Goal: Task Accomplishment & Management: Use online tool/utility

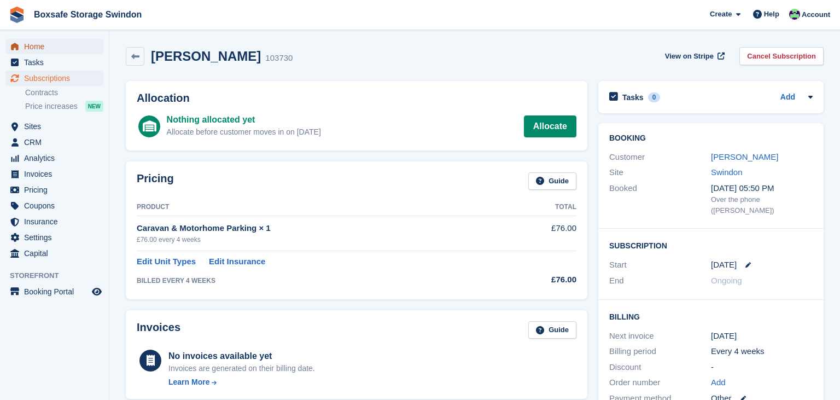
click at [36, 48] on span "Home" at bounding box center [57, 46] width 66 height 15
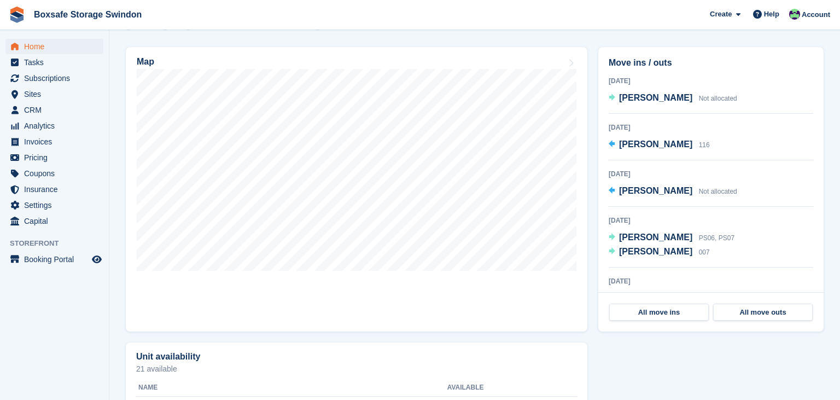
scroll to position [320, 0]
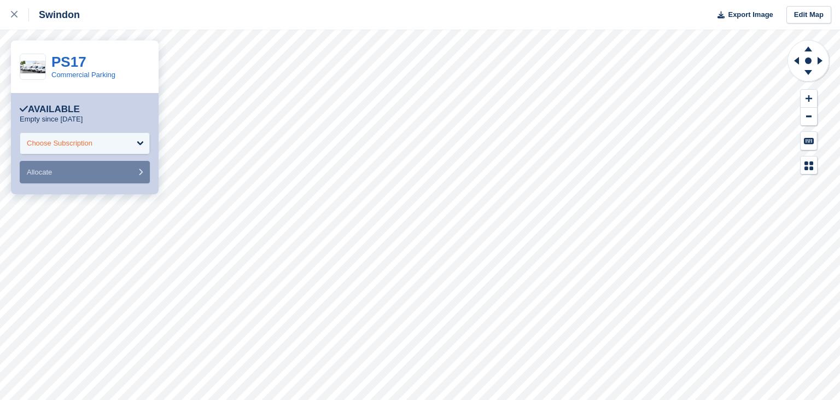
click at [107, 152] on div "Choose Subscription" at bounding box center [85, 143] width 130 height 22
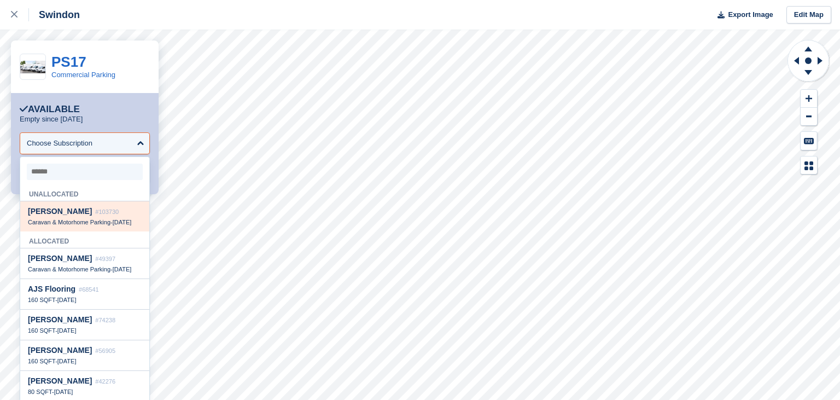
click at [106, 216] on div "Ray Beazley #103730" at bounding box center [85, 211] width 114 height 9
select select "******"
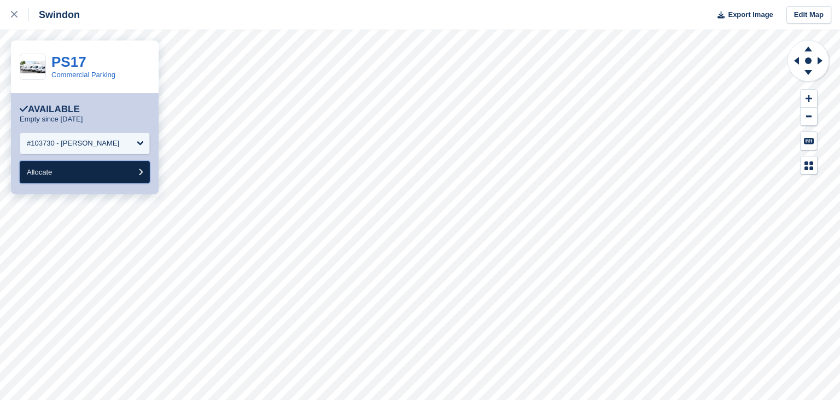
click at [99, 176] on button "Allocate" at bounding box center [85, 172] width 130 height 22
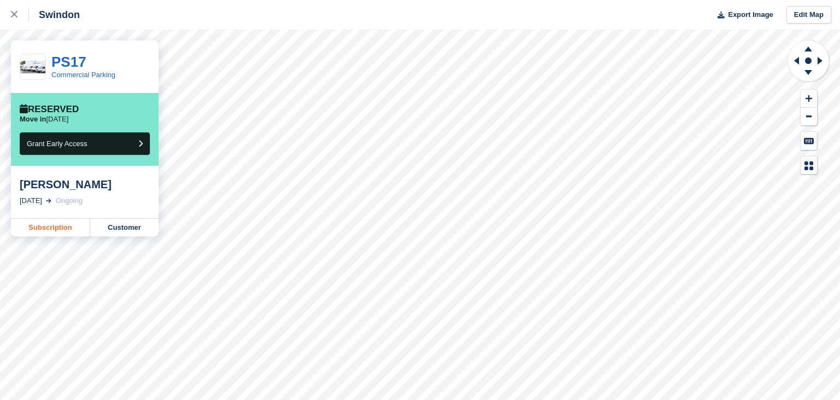
click at [17, 231] on link "Subscription" at bounding box center [50, 228] width 79 height 18
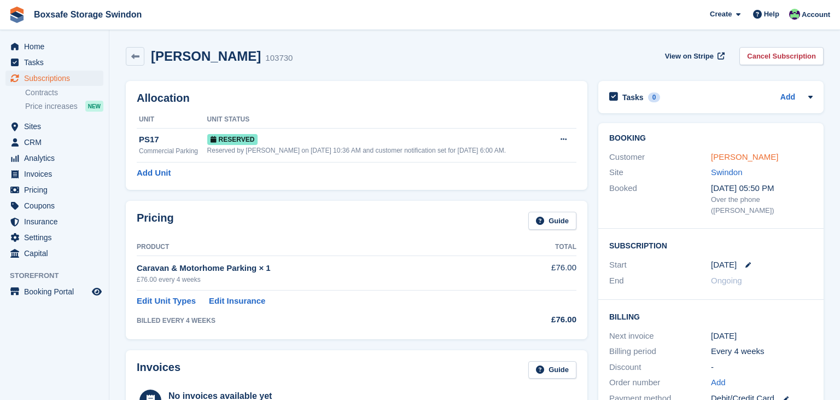
click at [746, 160] on link "[PERSON_NAME]" at bounding box center [744, 156] width 67 height 9
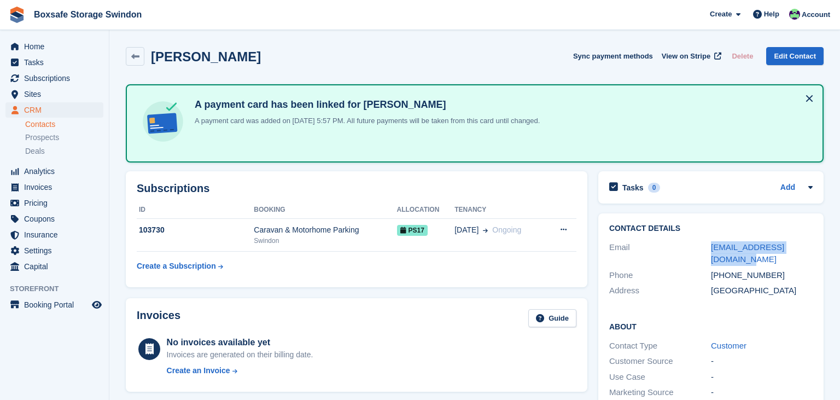
drag, startPoint x: 814, startPoint y: 249, endPoint x: 704, endPoint y: 252, distance: 110.6
click at [704, 252] on div "Contact Details Email raybeazley.oss@gmail.com Phone +447808734640 Address Unit…" at bounding box center [711, 261] width 225 height 96
copy div "raybeazley.oss@gmail.com"
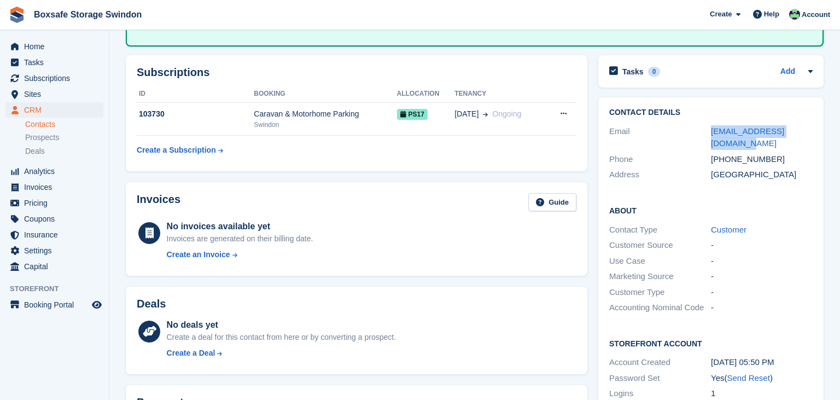
scroll to position [113, 0]
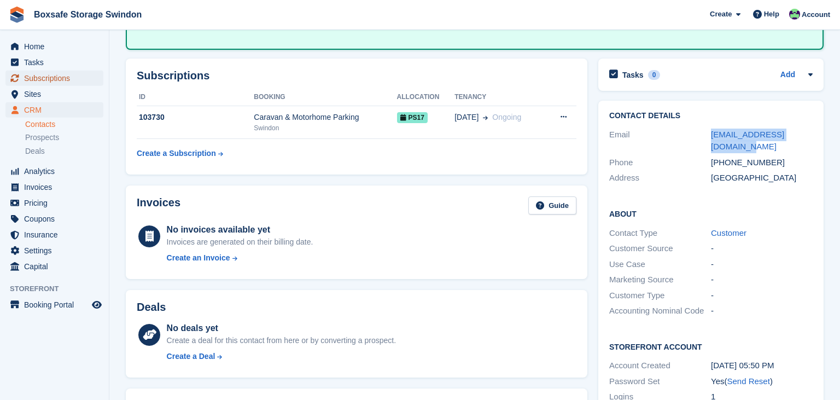
click at [73, 81] on span "Subscriptions" at bounding box center [57, 78] width 66 height 15
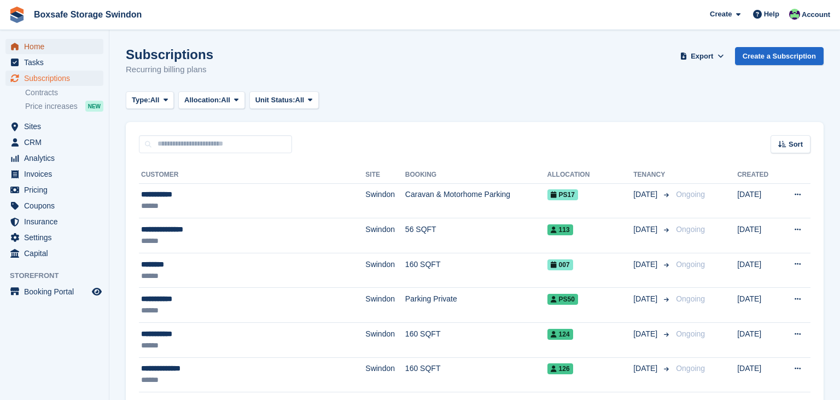
click at [63, 48] on span "Home" at bounding box center [57, 46] width 66 height 15
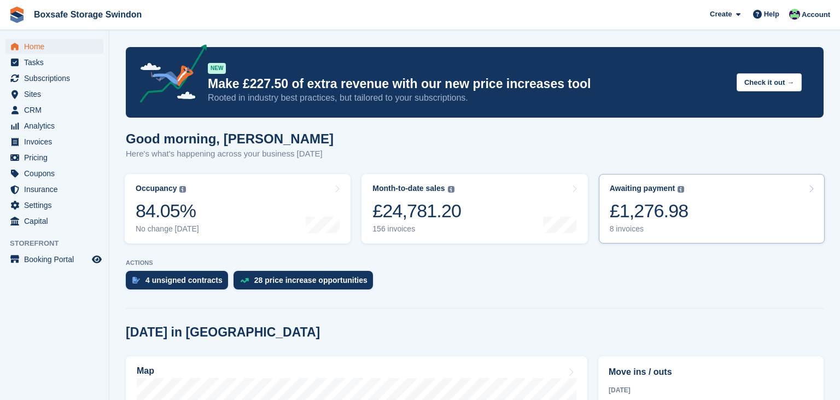
click at [703, 202] on link "Awaiting payment The total outstanding balance on all open invoices. £1,276.98 …" at bounding box center [712, 208] width 226 height 69
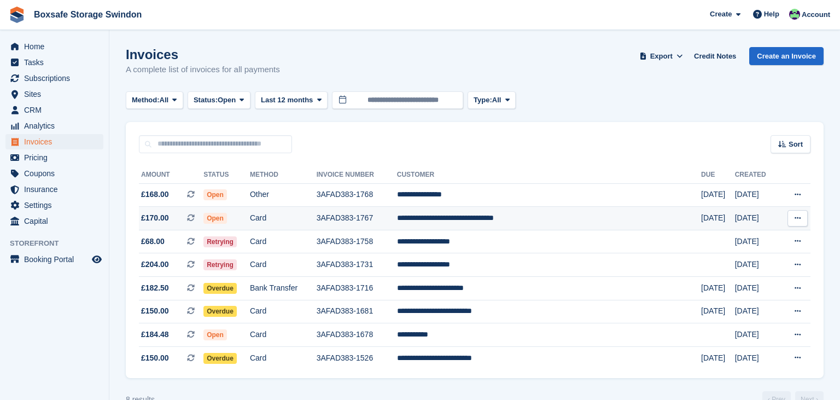
click at [397, 223] on td "3AFAD383-1767" at bounding box center [357, 219] width 80 height 24
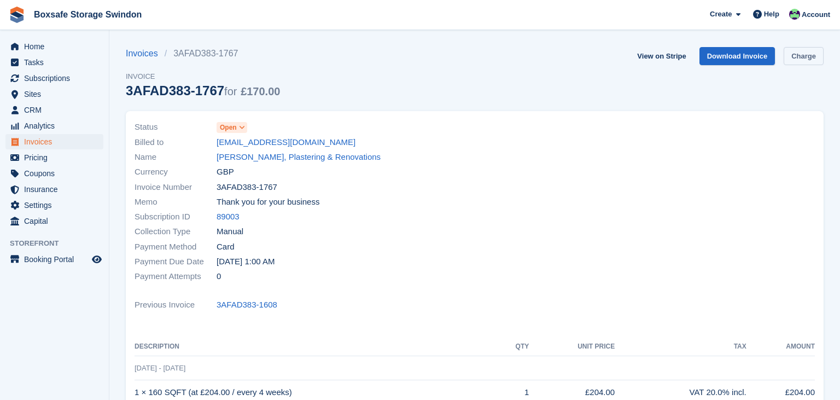
click at [811, 55] on link "Charge" at bounding box center [804, 56] width 40 height 18
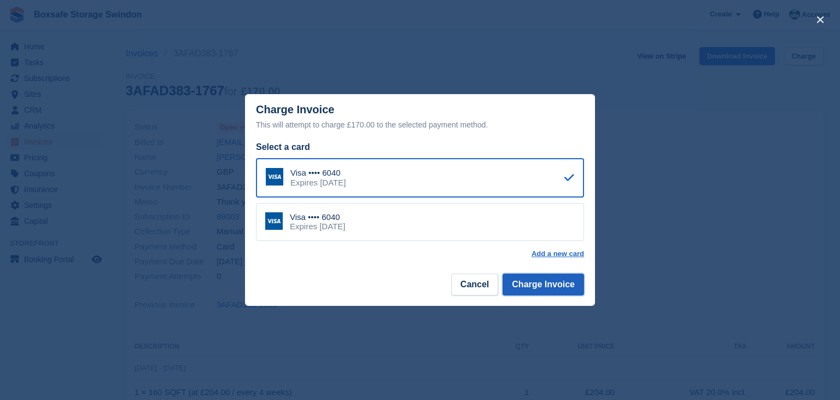
click at [539, 285] on button "Charge Invoice" at bounding box center [544, 285] width 82 height 22
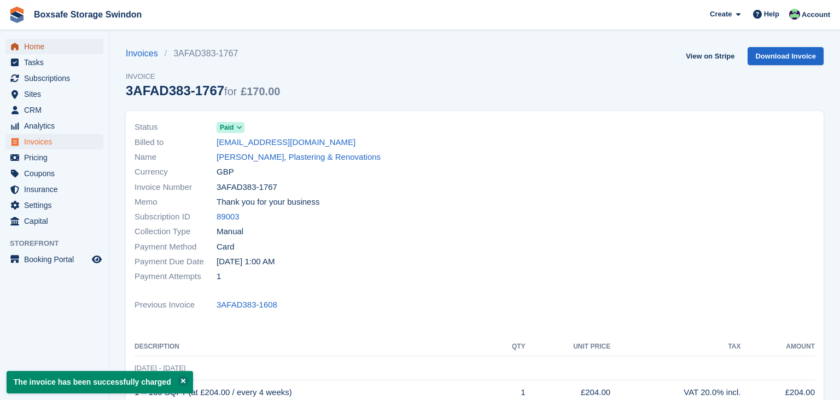
click at [43, 50] on span "Home" at bounding box center [57, 46] width 66 height 15
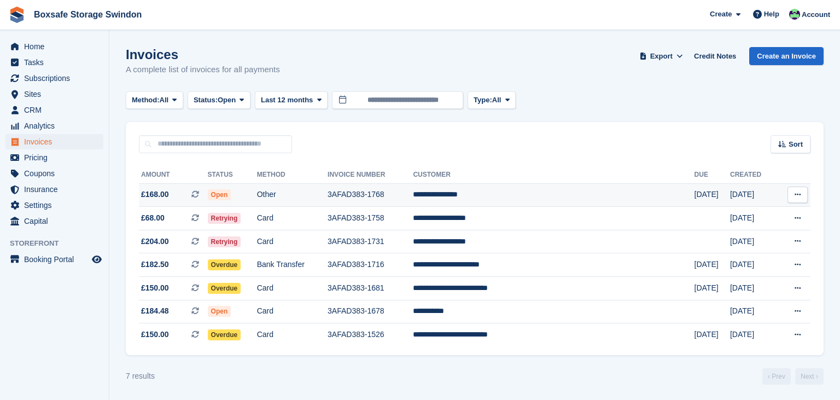
click at [546, 198] on td "**********" at bounding box center [553, 195] width 281 height 24
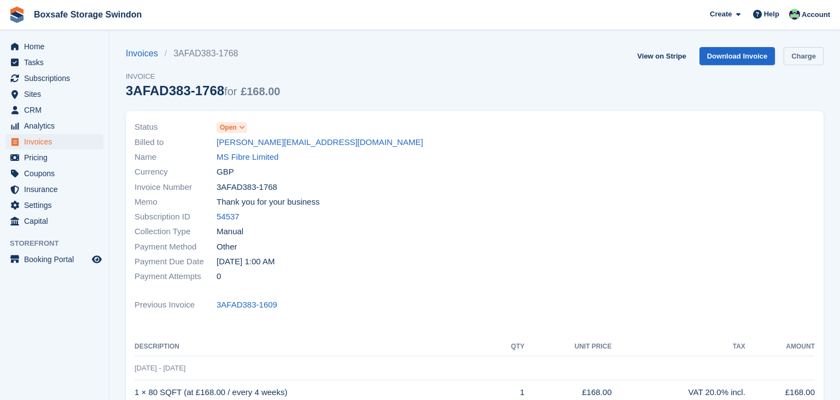
click at [809, 61] on link "Charge" at bounding box center [804, 56] width 40 height 18
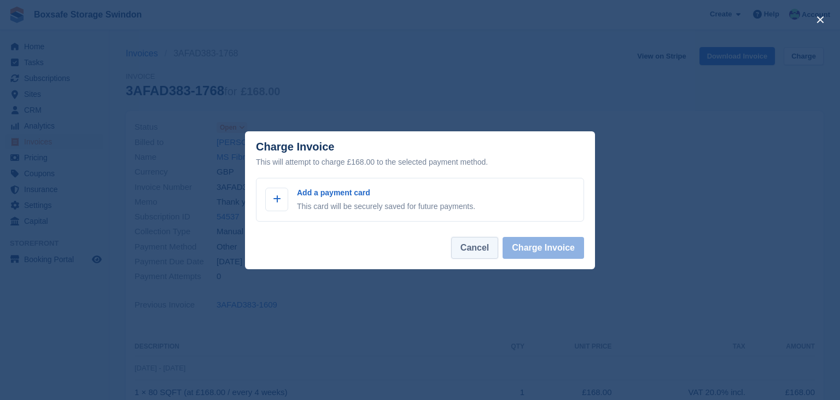
click at [461, 248] on button "Cancel" at bounding box center [474, 248] width 47 height 22
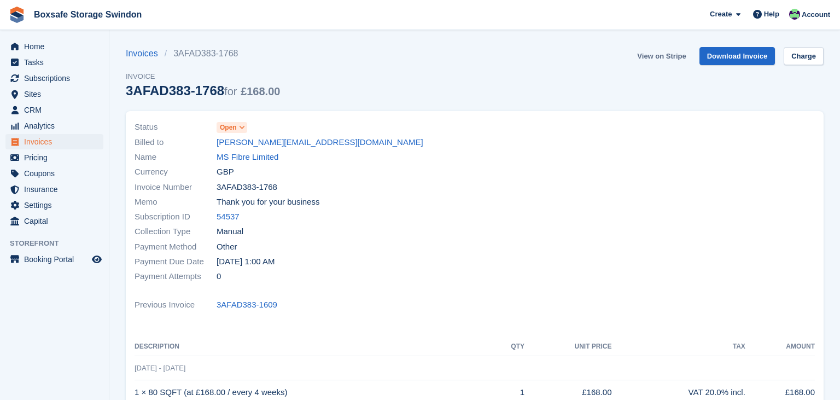
click at [675, 54] on link "View on Stripe" at bounding box center [661, 56] width 57 height 18
